Goal: Transaction & Acquisition: Download file/media

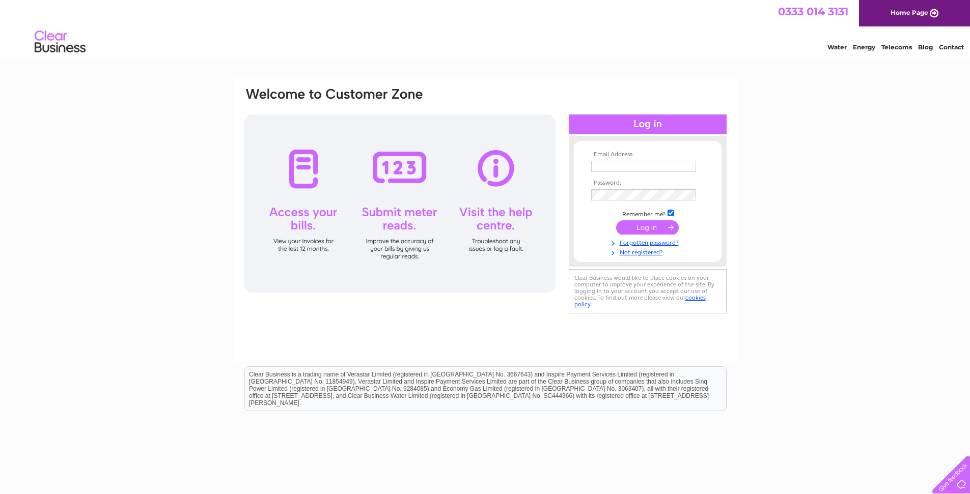
click at [599, 167] on input "text" at bounding box center [643, 166] width 105 height 11
type input "stationws@gmail.com"
click at [643, 230] on input "submit" at bounding box center [647, 227] width 63 height 14
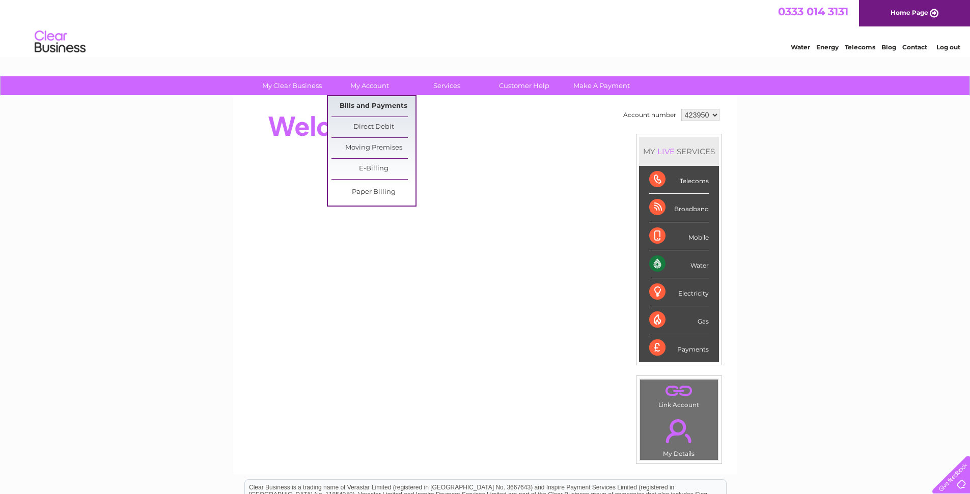
click at [364, 105] on link "Bills and Payments" at bounding box center [373, 106] width 84 height 20
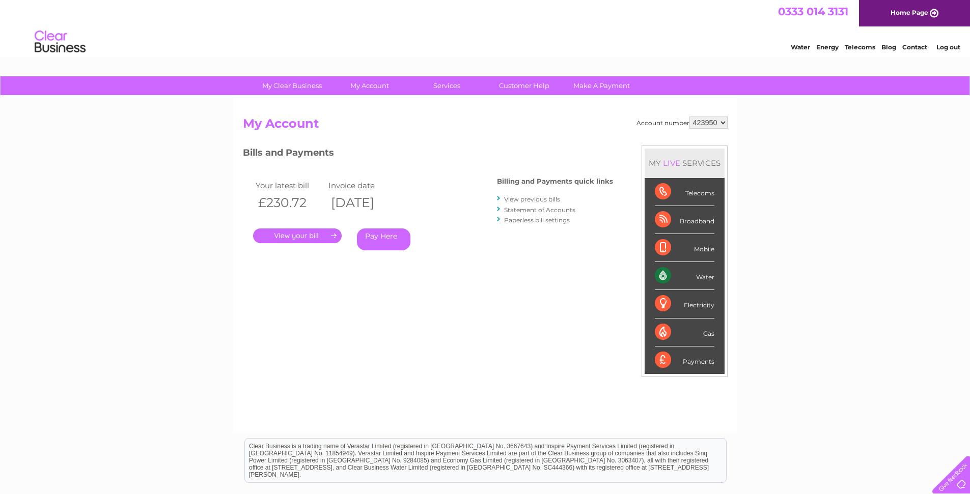
click at [527, 199] on link "View previous bills" at bounding box center [532, 199] width 56 height 8
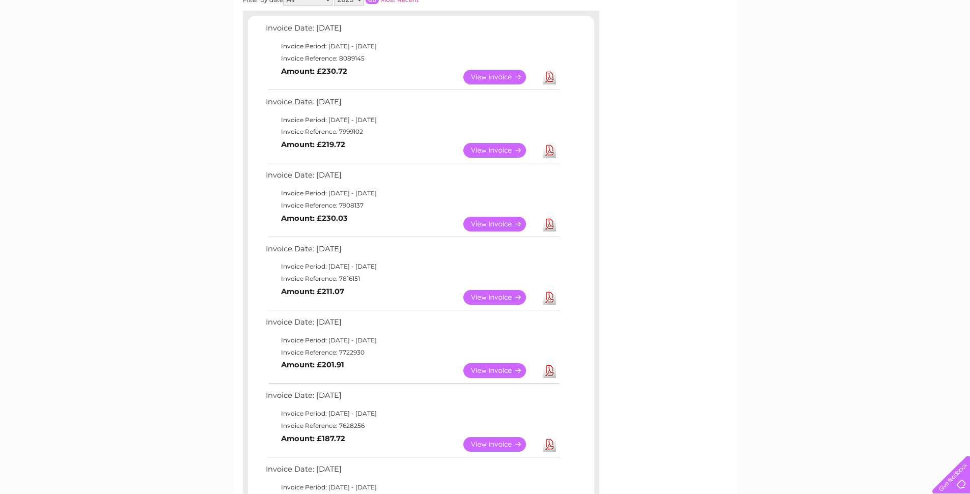
scroll to position [183, 0]
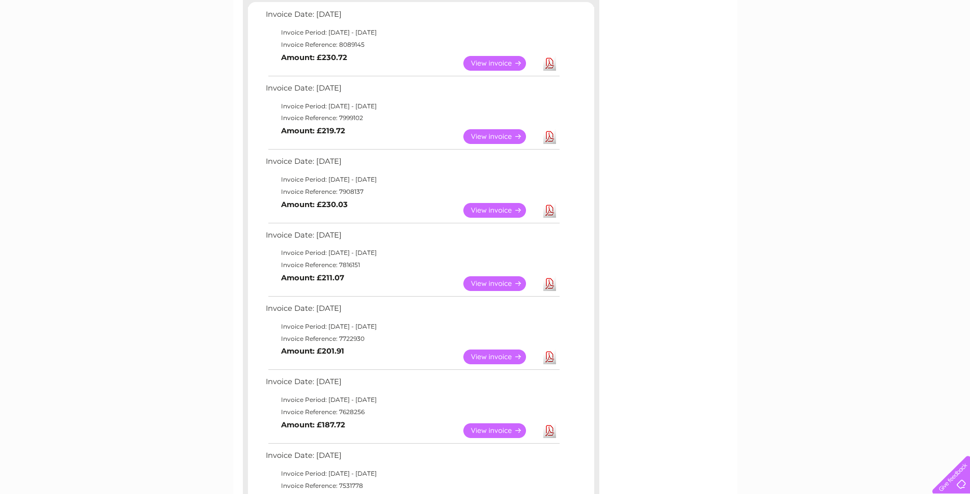
click at [550, 65] on link "Download" at bounding box center [549, 63] width 13 height 15
click at [548, 136] on link "Download" at bounding box center [549, 136] width 13 height 15
click at [547, 208] on link "Download" at bounding box center [549, 210] width 13 height 15
click at [548, 284] on link "Download" at bounding box center [549, 283] width 13 height 15
click at [549, 359] on link "Download" at bounding box center [549, 357] width 13 height 15
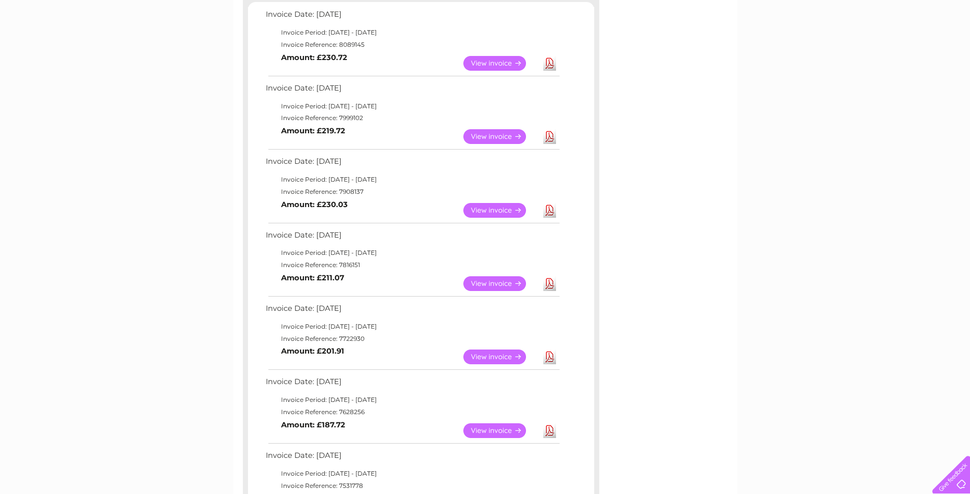
click at [547, 432] on link "Download" at bounding box center [549, 430] width 13 height 15
